Goal: Contribute content: Add original content to the website for others to see

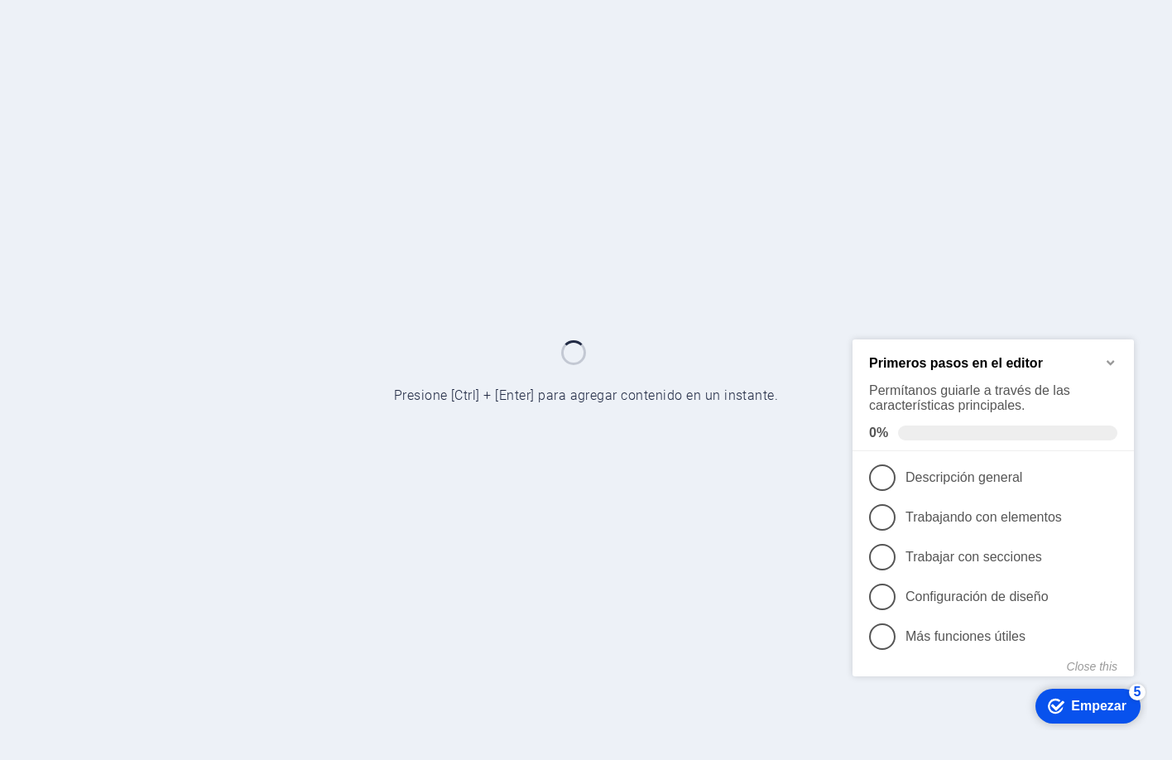
click at [1111, 357] on icon "Minimize checklist" at bounding box center [1110, 361] width 13 height 13
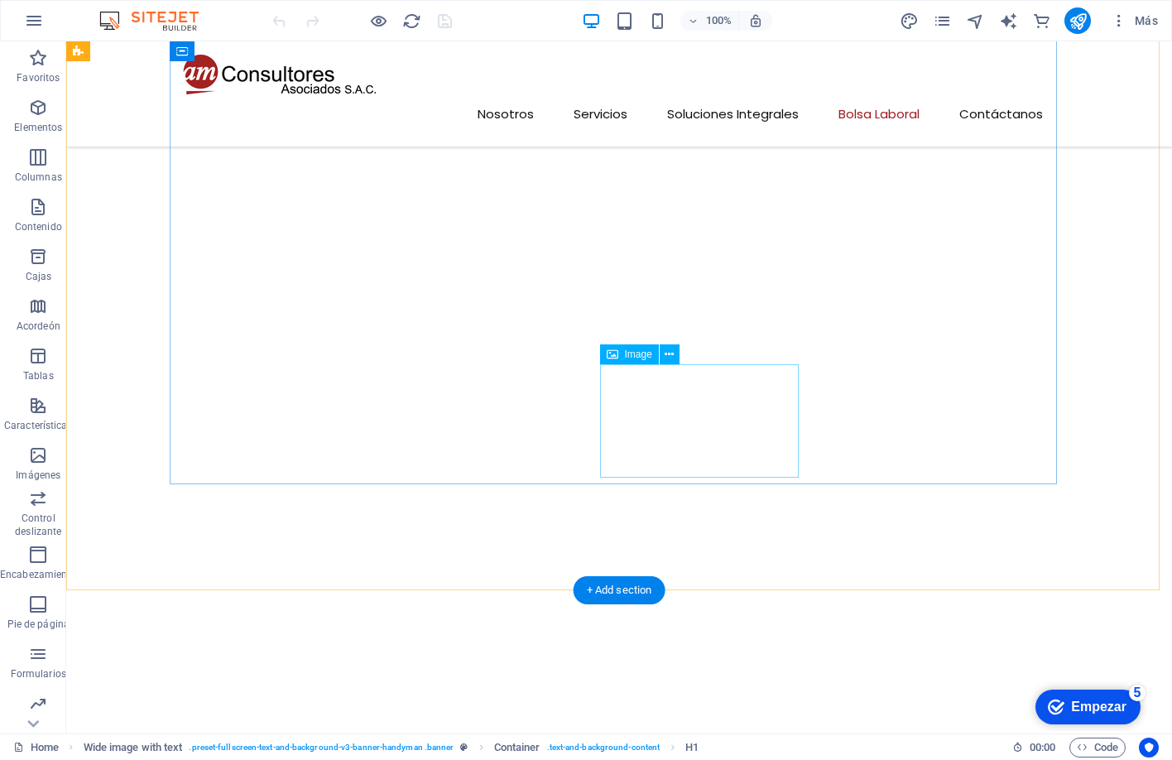
scroll to position [6603, 0]
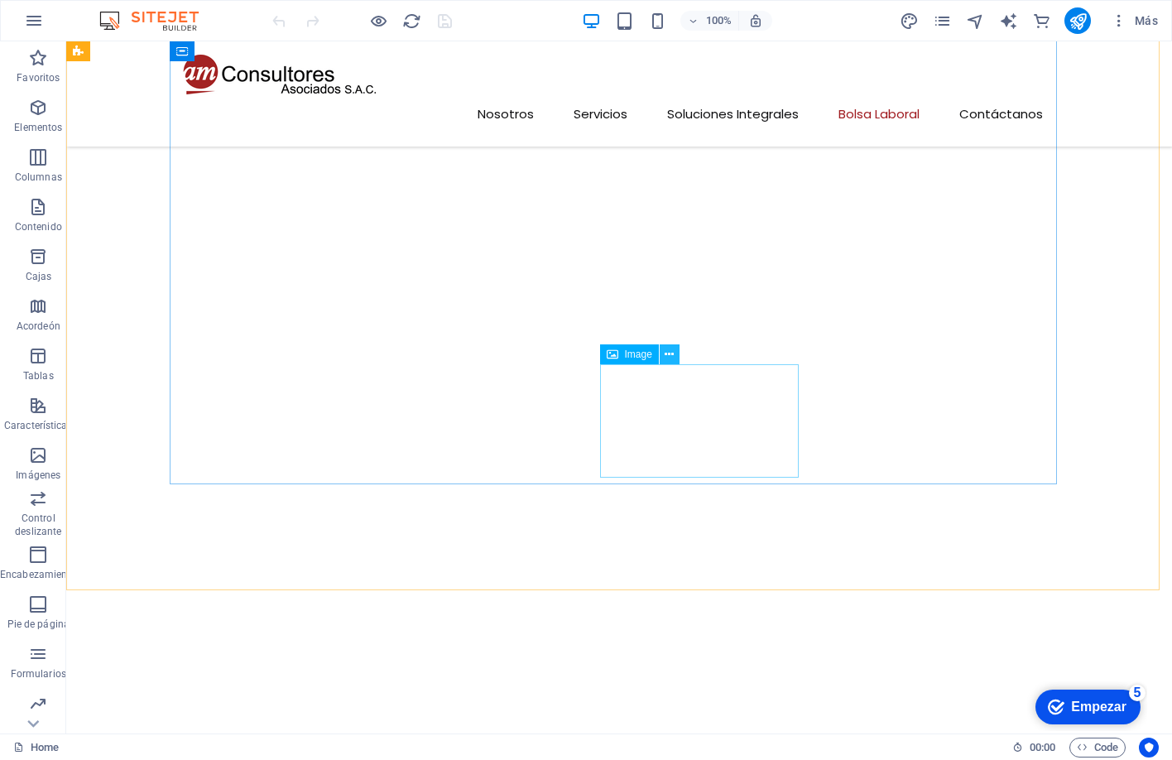
click at [669, 353] on icon at bounding box center [669, 354] width 9 height 17
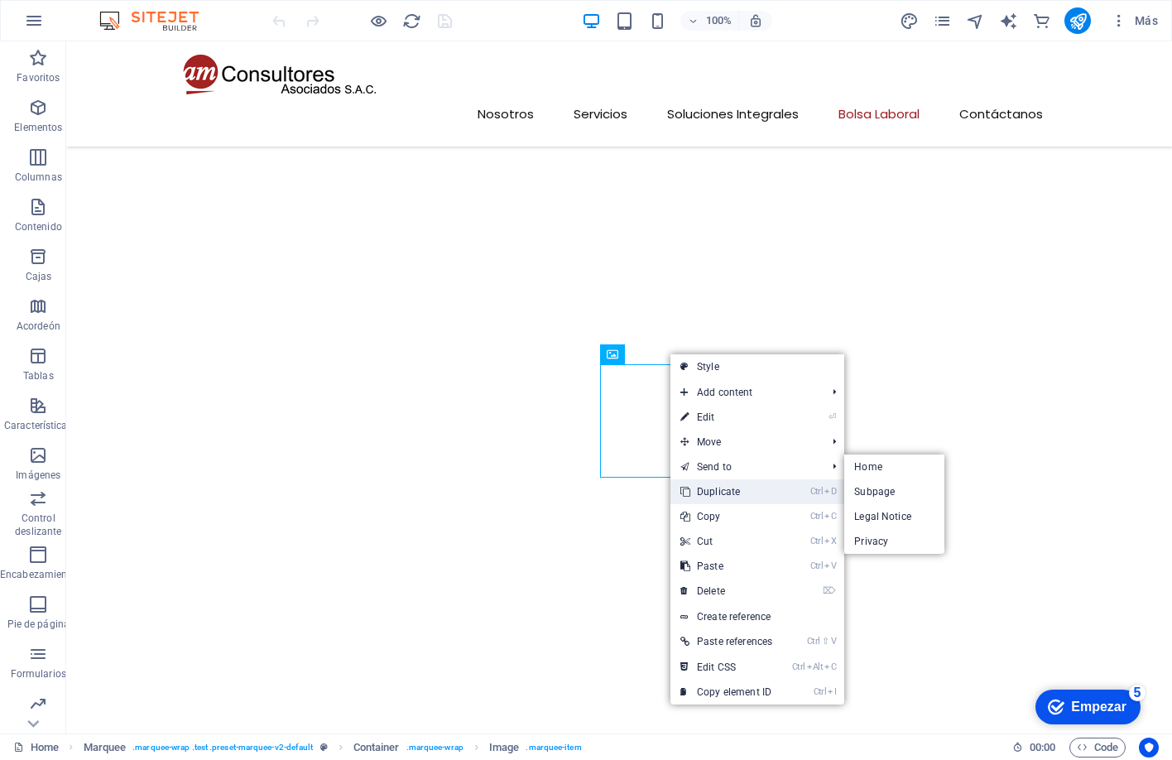
click at [740, 486] on link "Ctrl D Duplicate" at bounding box center [727, 491] width 112 height 25
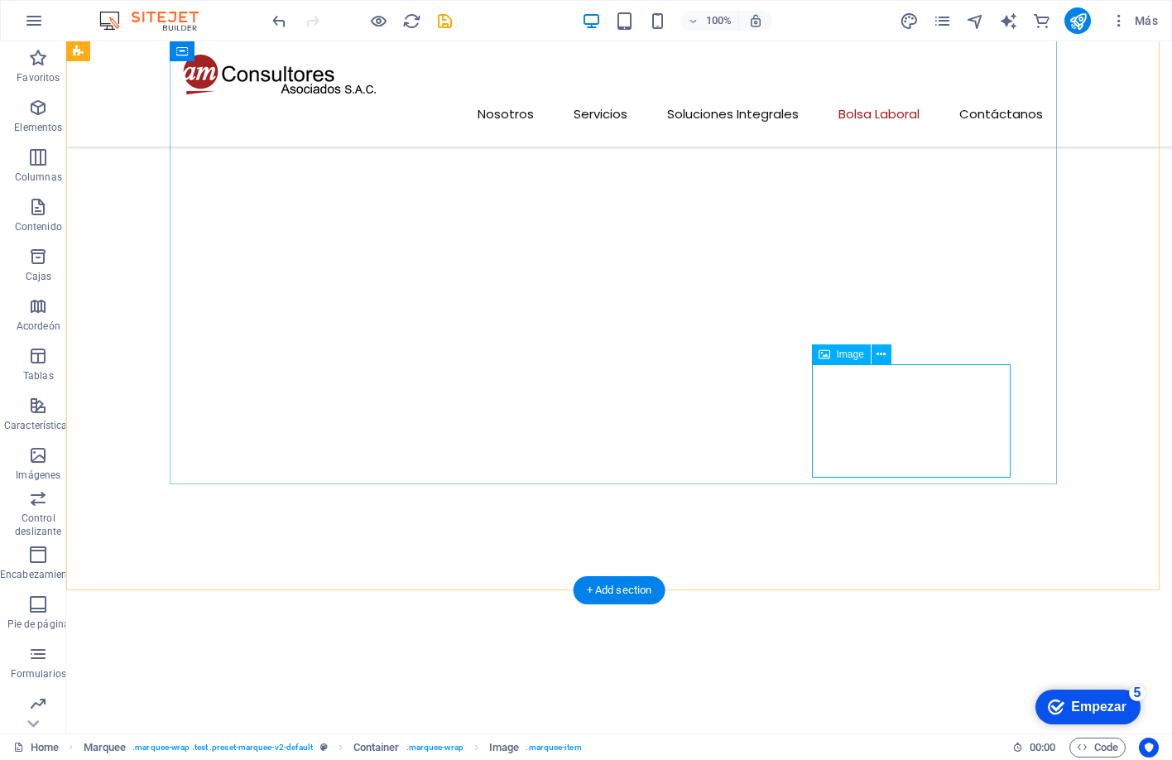
click figure
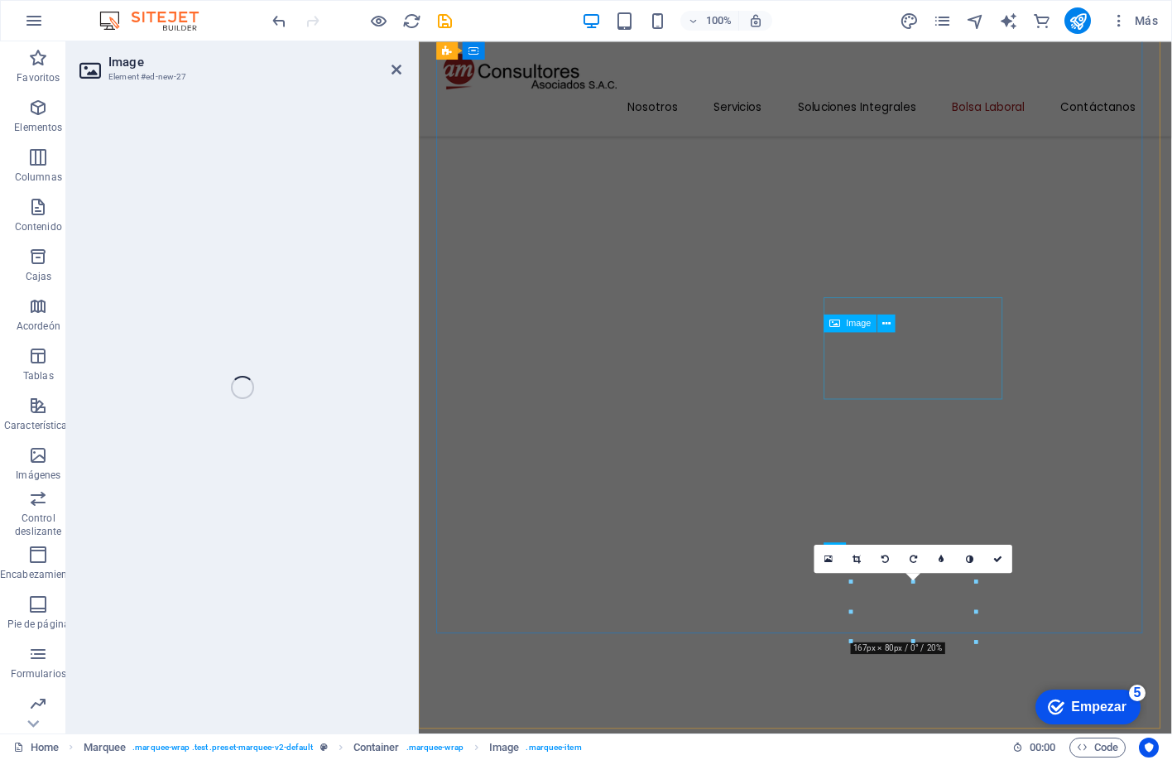
scroll to position [7587, 0]
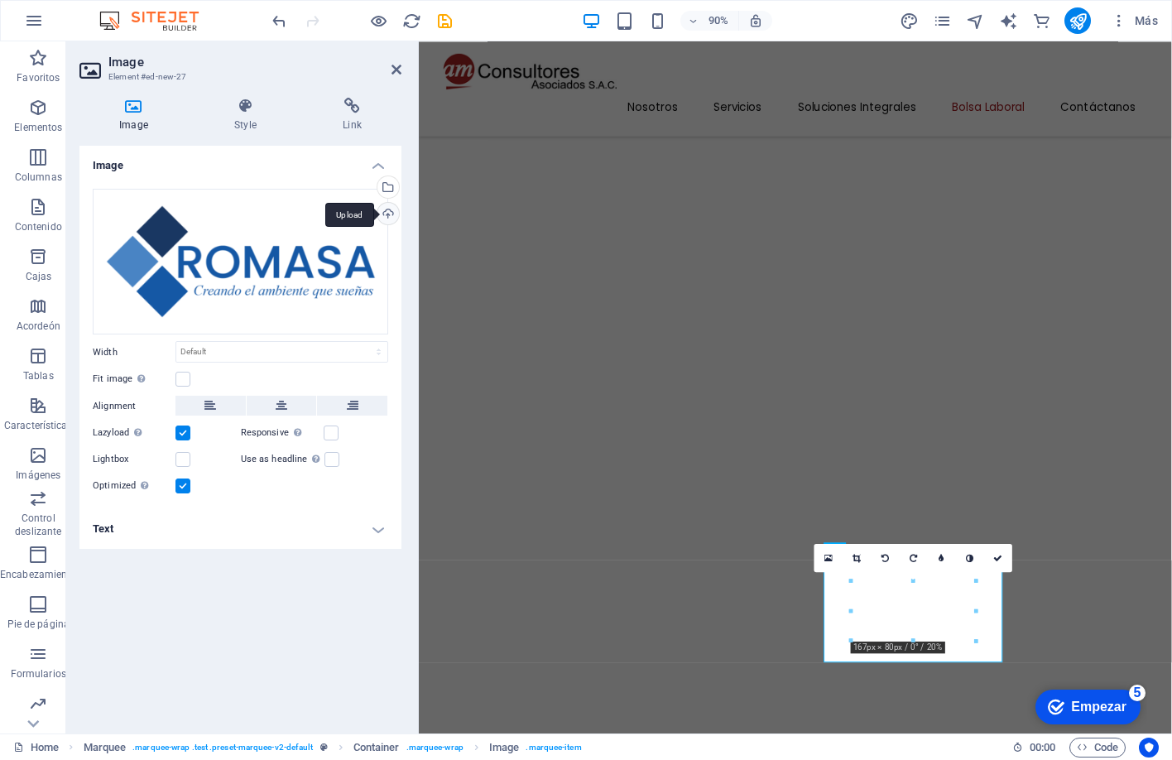
click at [390, 214] on div "Upload" at bounding box center [386, 215] width 25 height 25
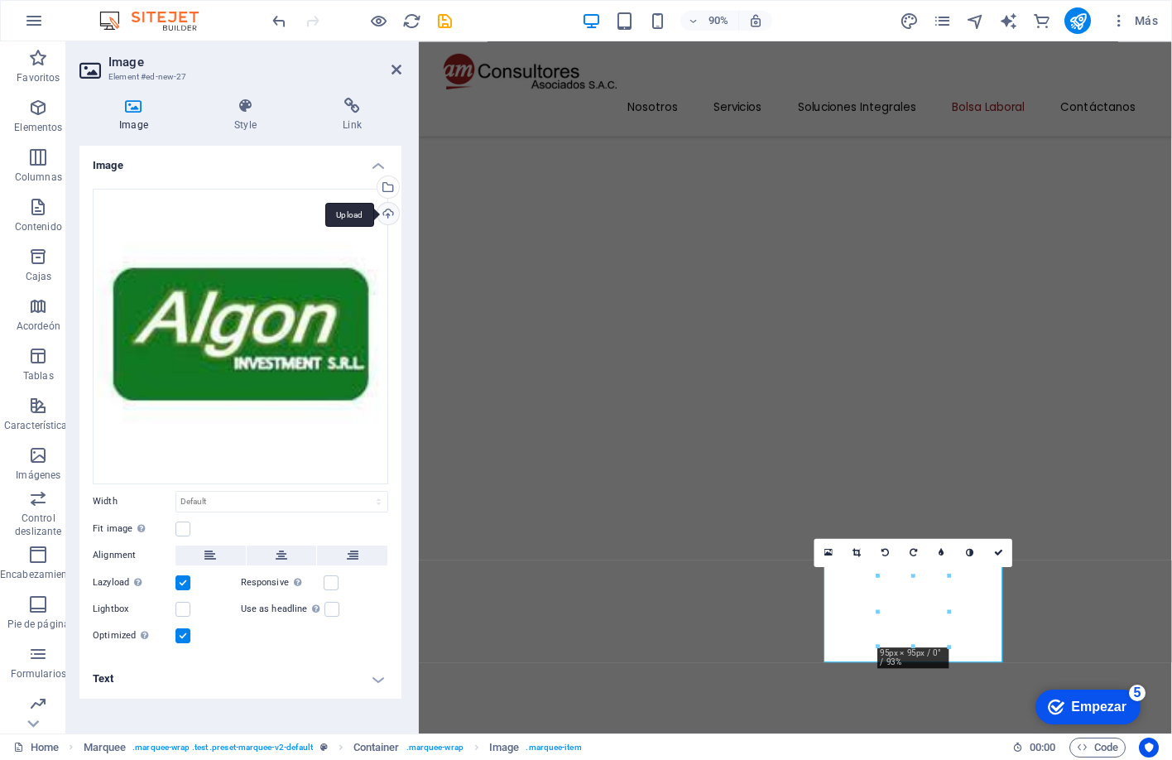
click at [391, 210] on div "Upload" at bounding box center [386, 215] width 25 height 25
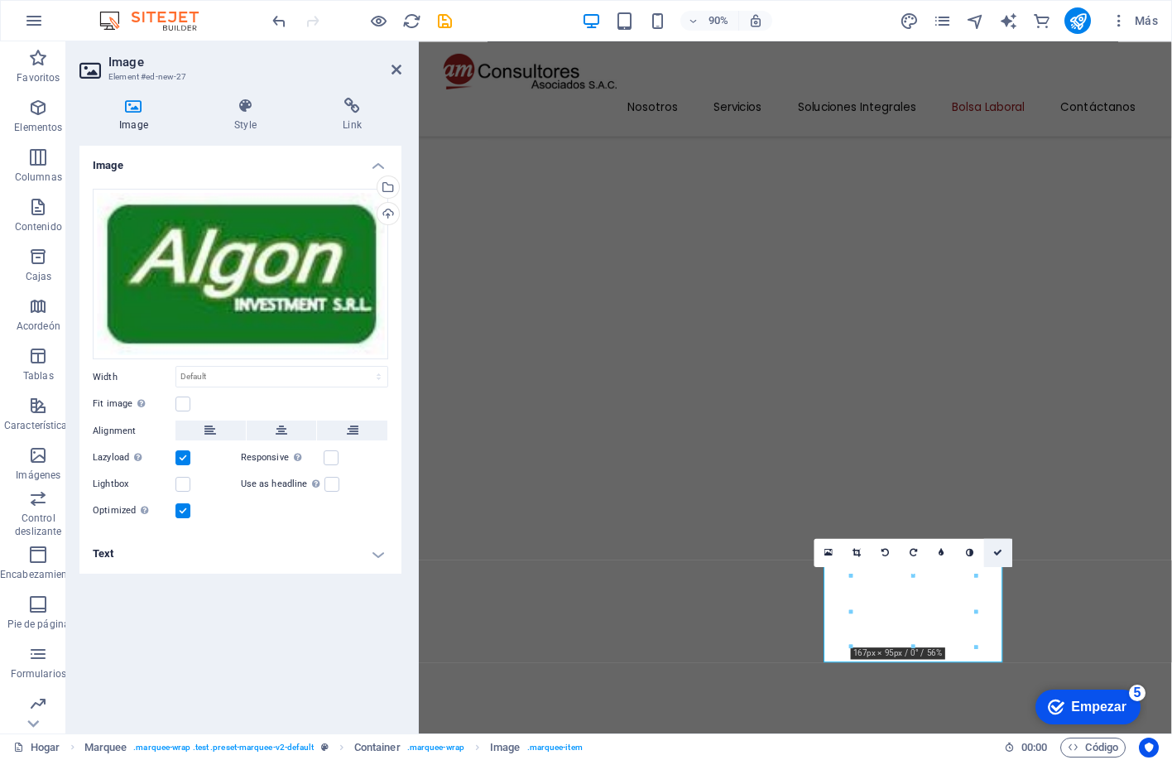
click at [998, 550] on icon at bounding box center [998, 552] width 9 height 9
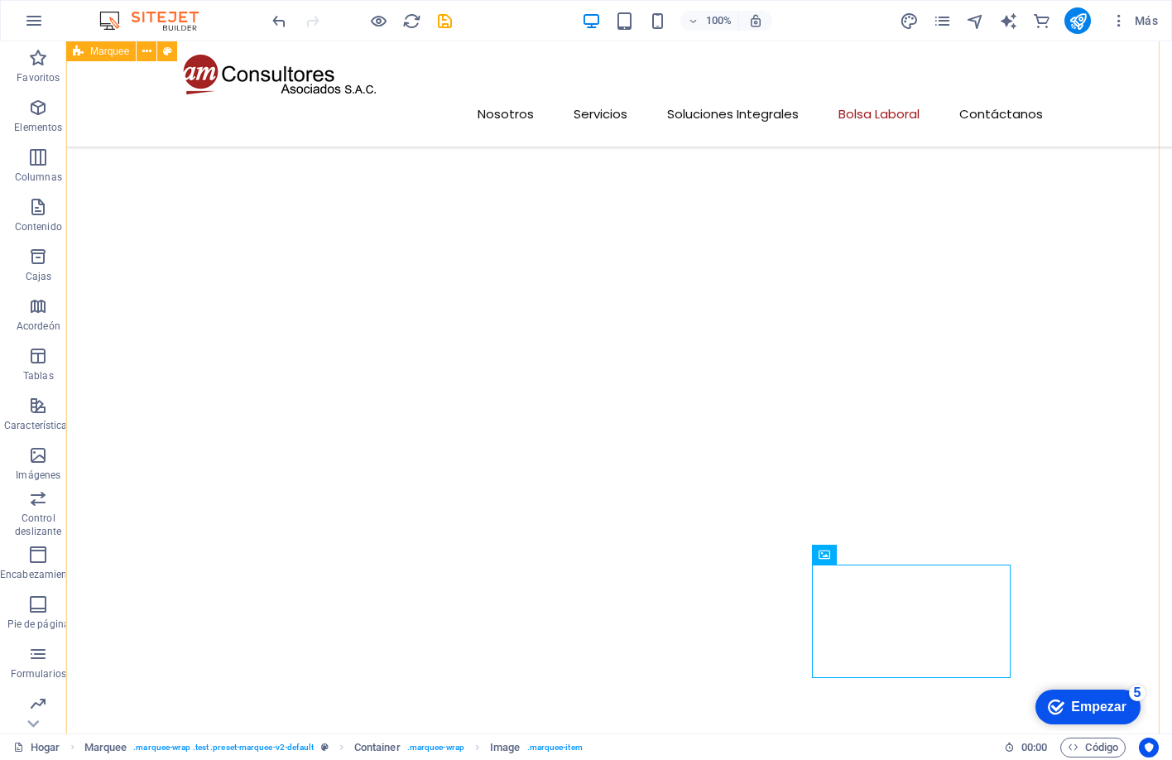
scroll to position [6603, 0]
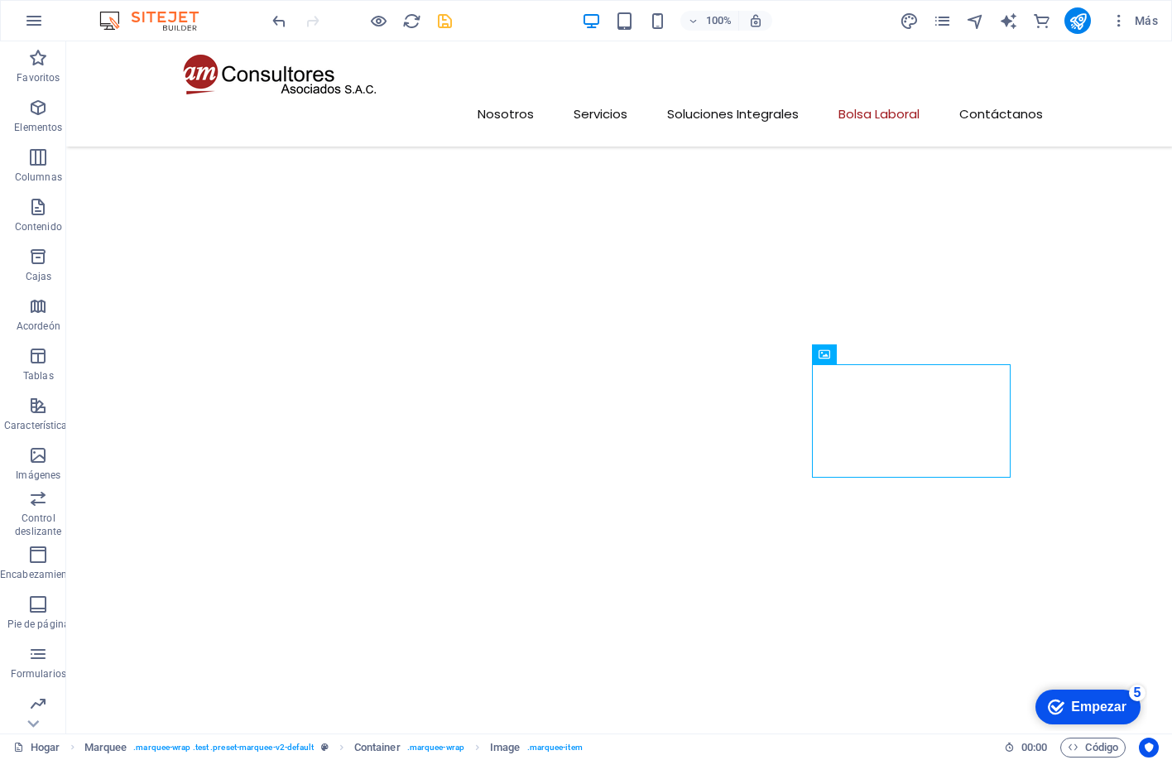
click at [445, 17] on icon "ahorrar" at bounding box center [444, 21] width 19 height 19
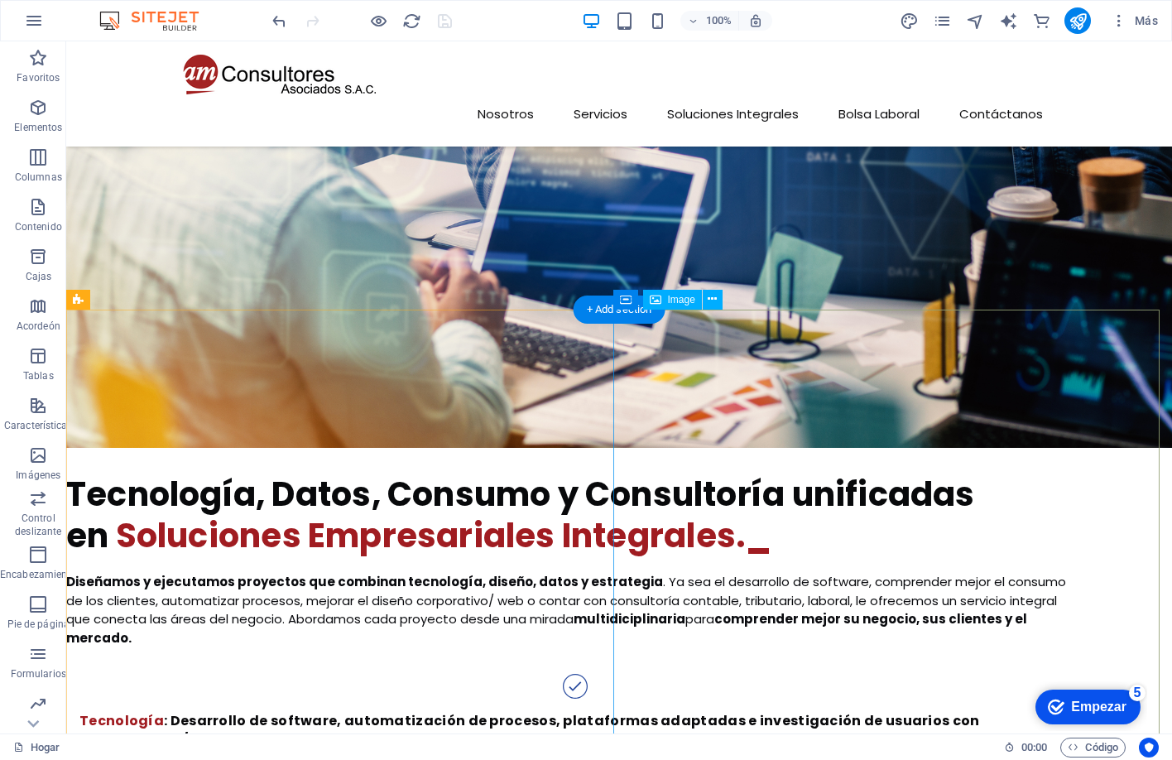
scroll to position [1140, 0]
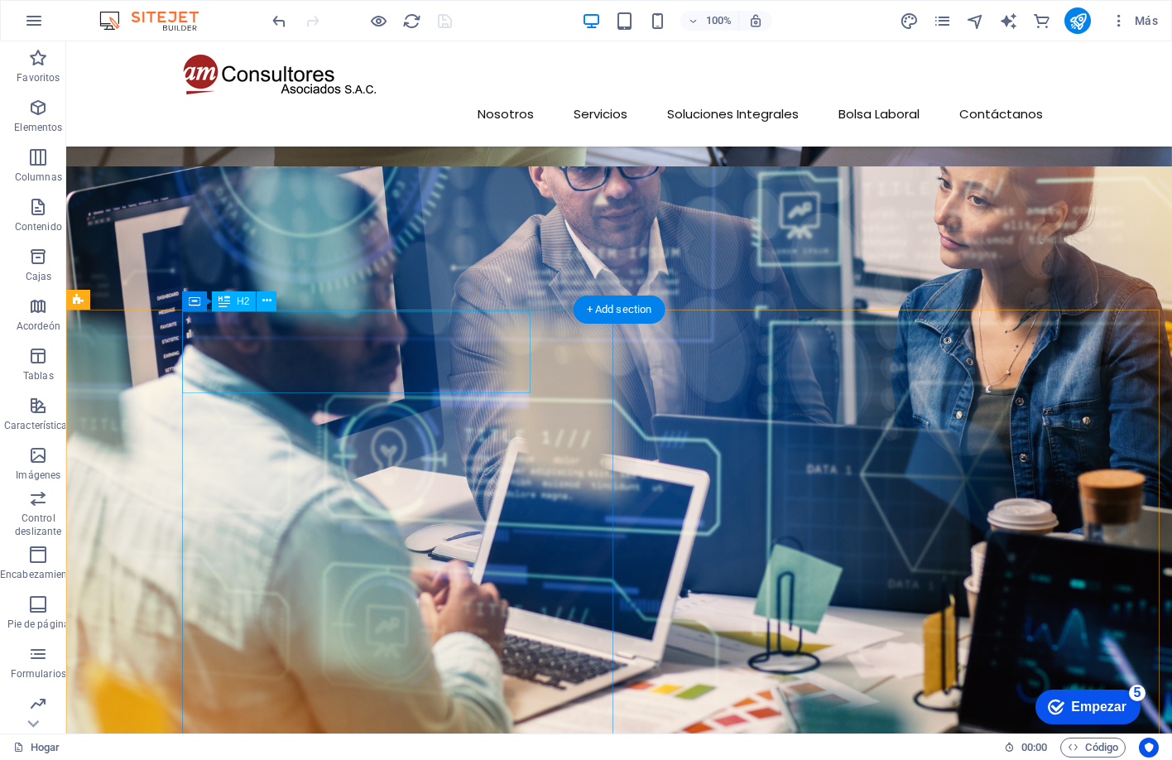
click div "AM CONSULTORES ASOCIADOS SAC"
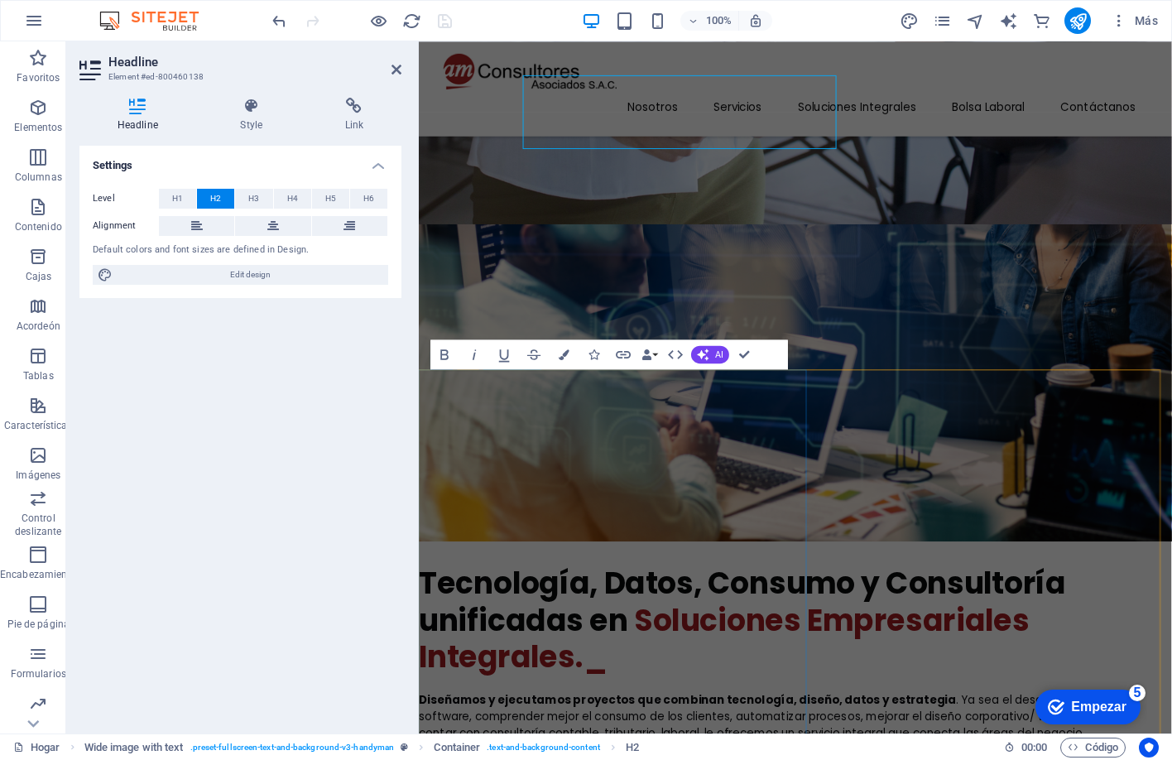
scroll to position [1373, 0]
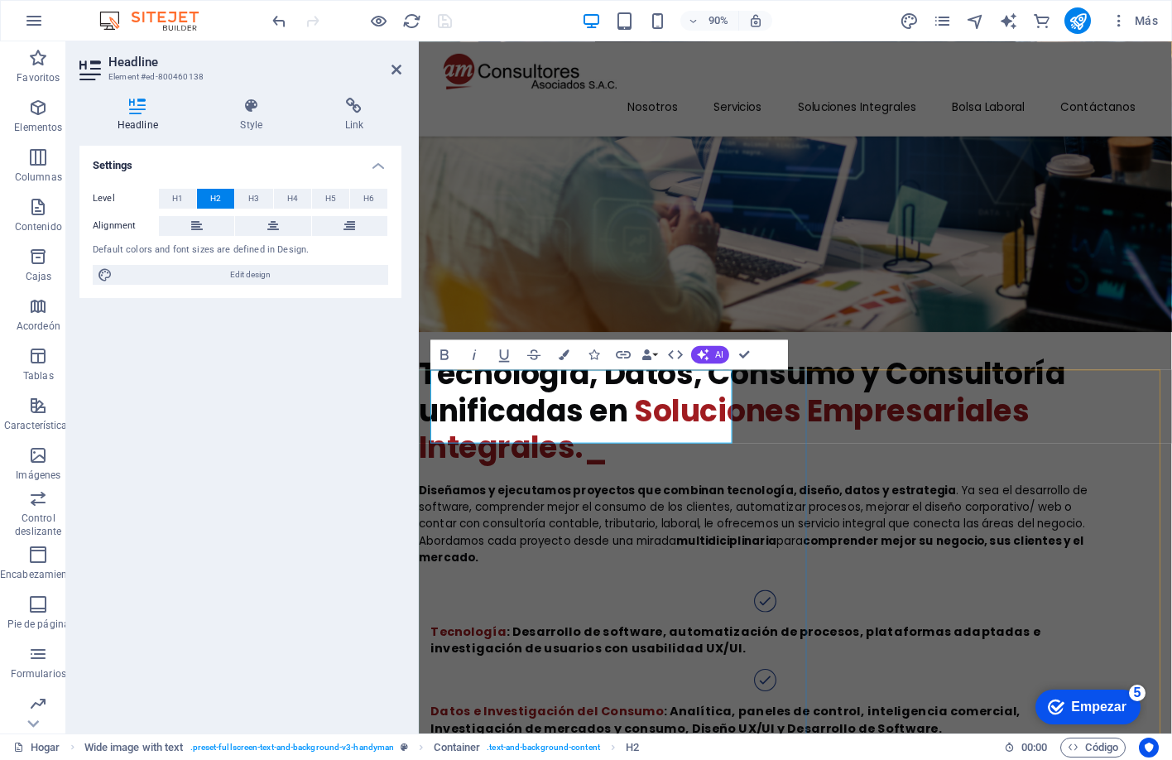
click span "AM CONSULTORES ASOCIADOS SAC"
click span "AM CONSULTORES ASOCIADOS [DOMAIN_NAME]"
click span "AM CONSULTORES ASOCIADOS S.A.C"
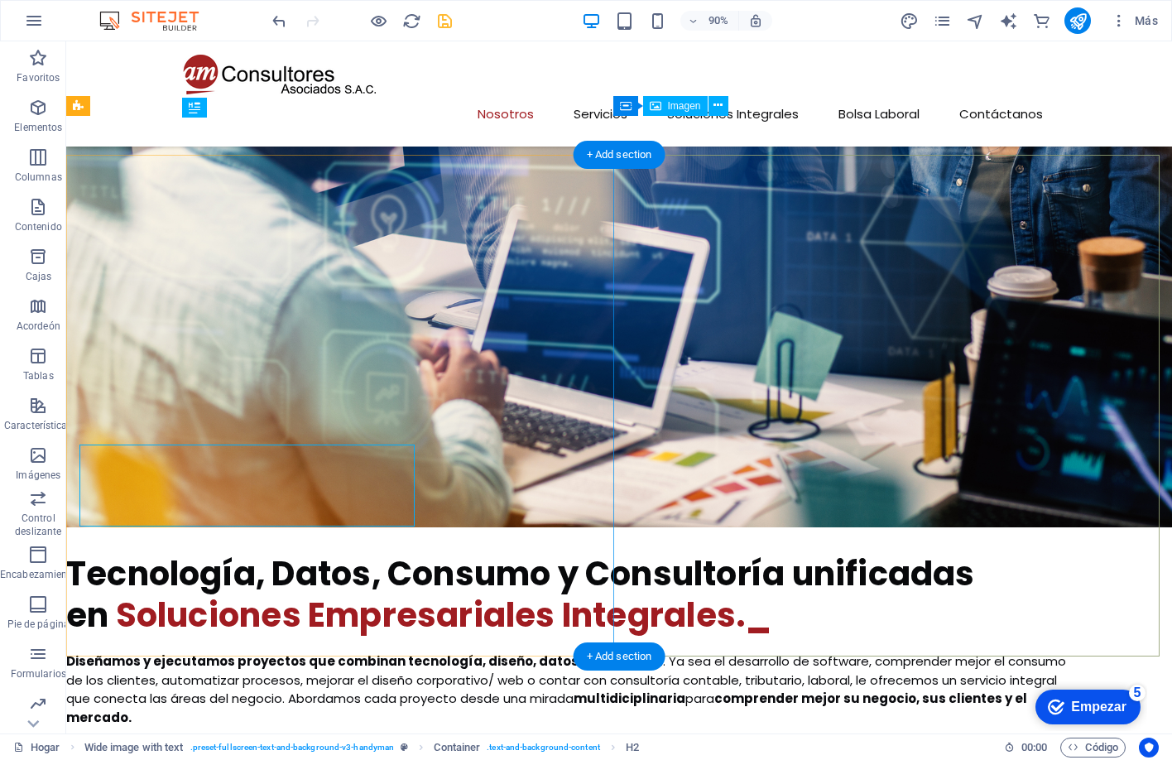
scroll to position [1334, 0]
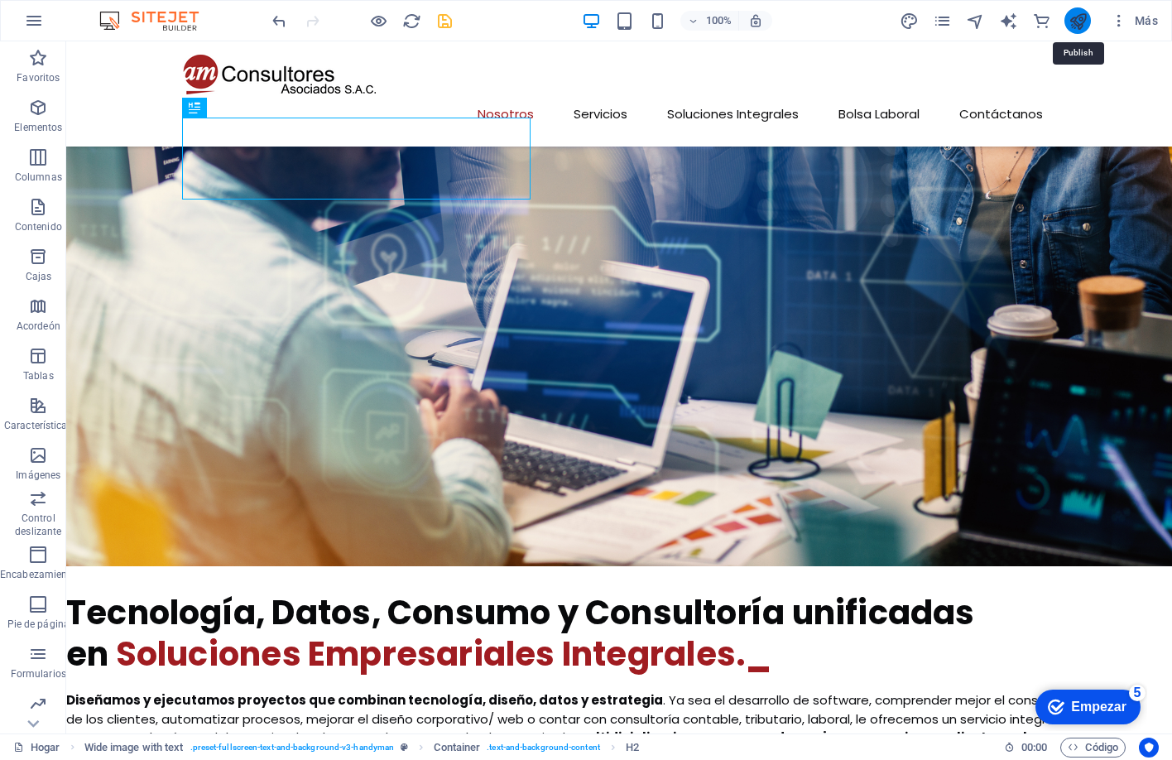
click at [1082, 21] on icon "publicar" at bounding box center [1078, 21] width 19 height 19
